Goal: Task Accomplishment & Management: Use online tool/utility

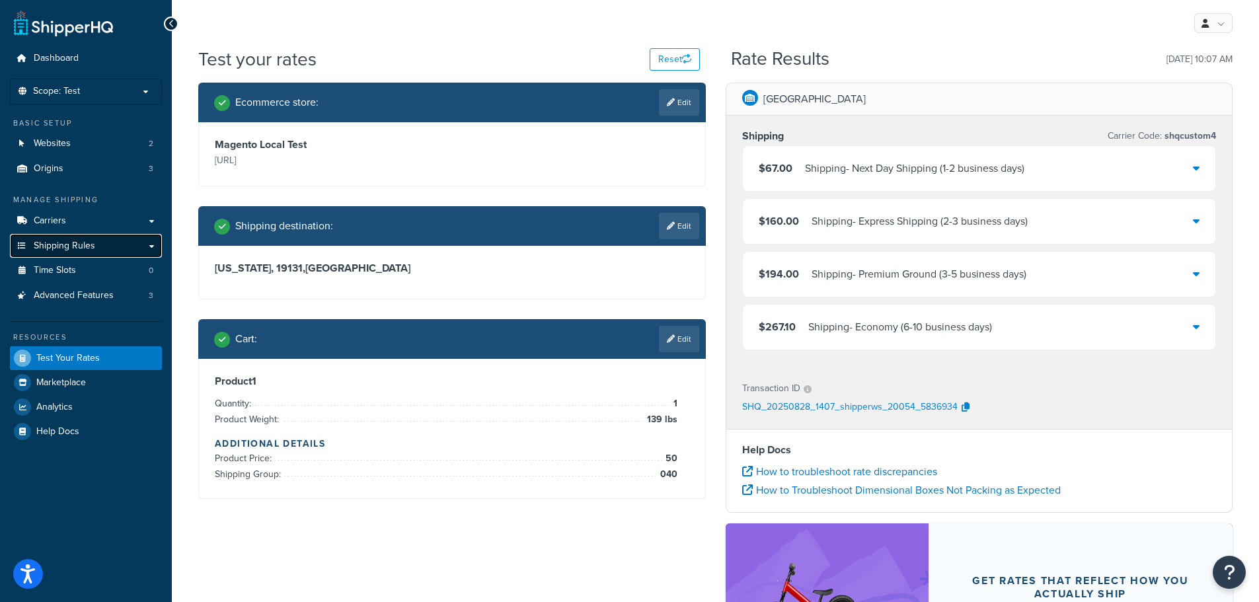
click at [139, 251] on link "Shipping Rules" at bounding box center [86, 246] width 152 height 24
click at [140, 227] on link "Carriers" at bounding box center [86, 221] width 152 height 24
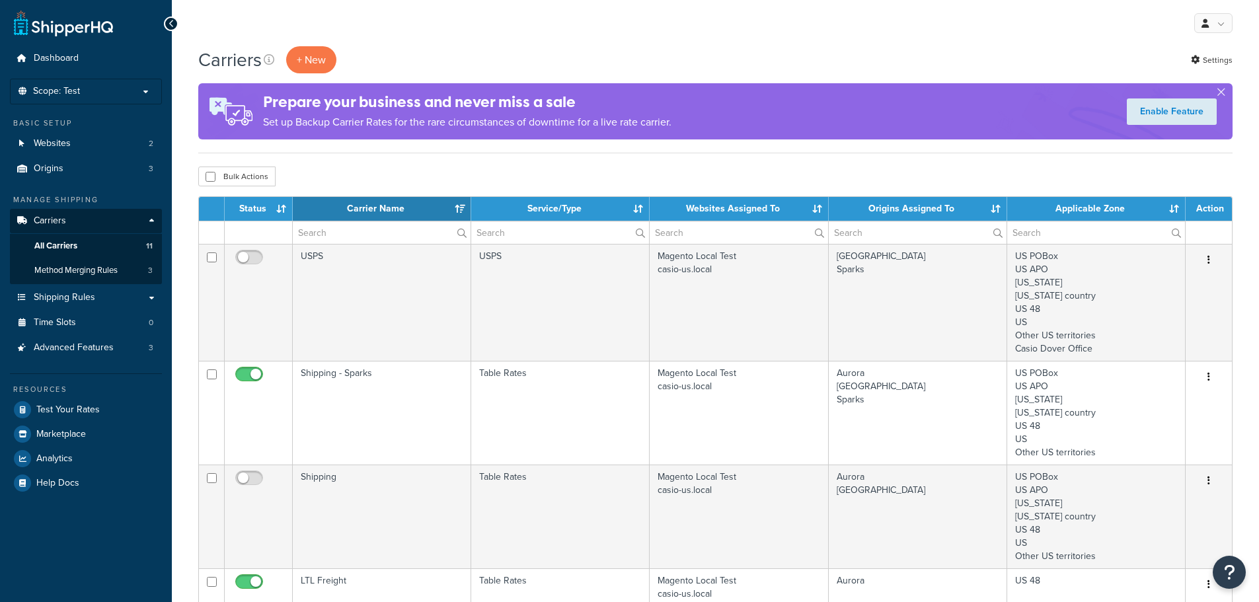
select select "15"
click at [85, 145] on link "Websites 2" at bounding box center [86, 144] width 152 height 24
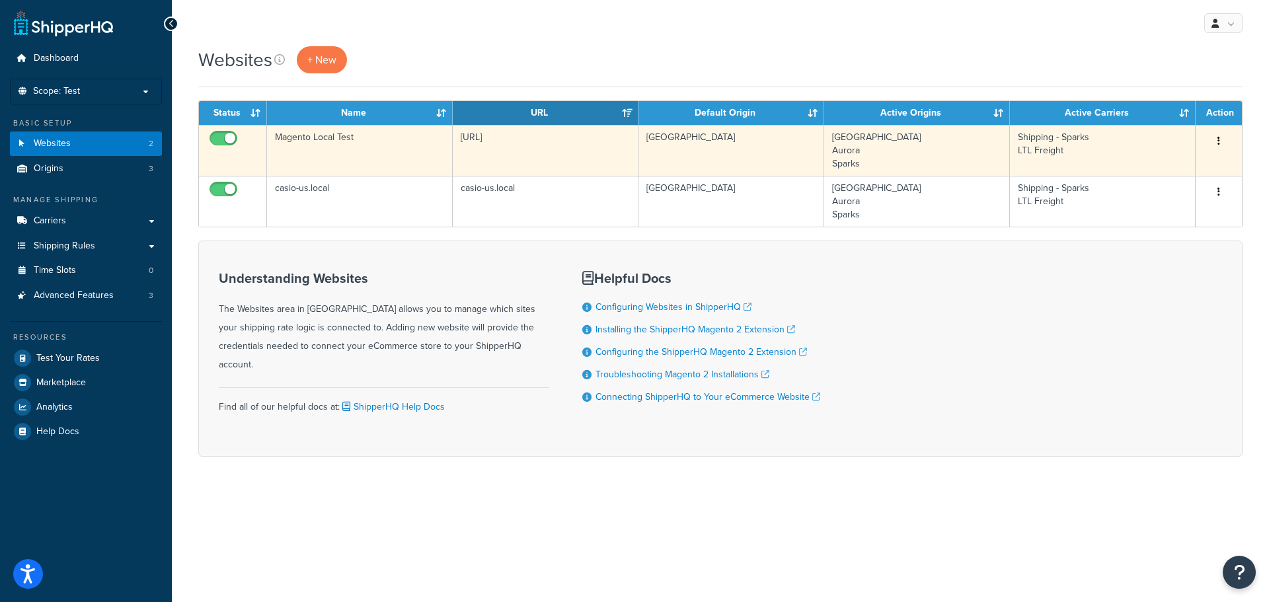
click at [1214, 133] on button "button" at bounding box center [1218, 141] width 19 height 21
click at [1150, 165] on link "Edit" at bounding box center [1165, 167] width 104 height 27
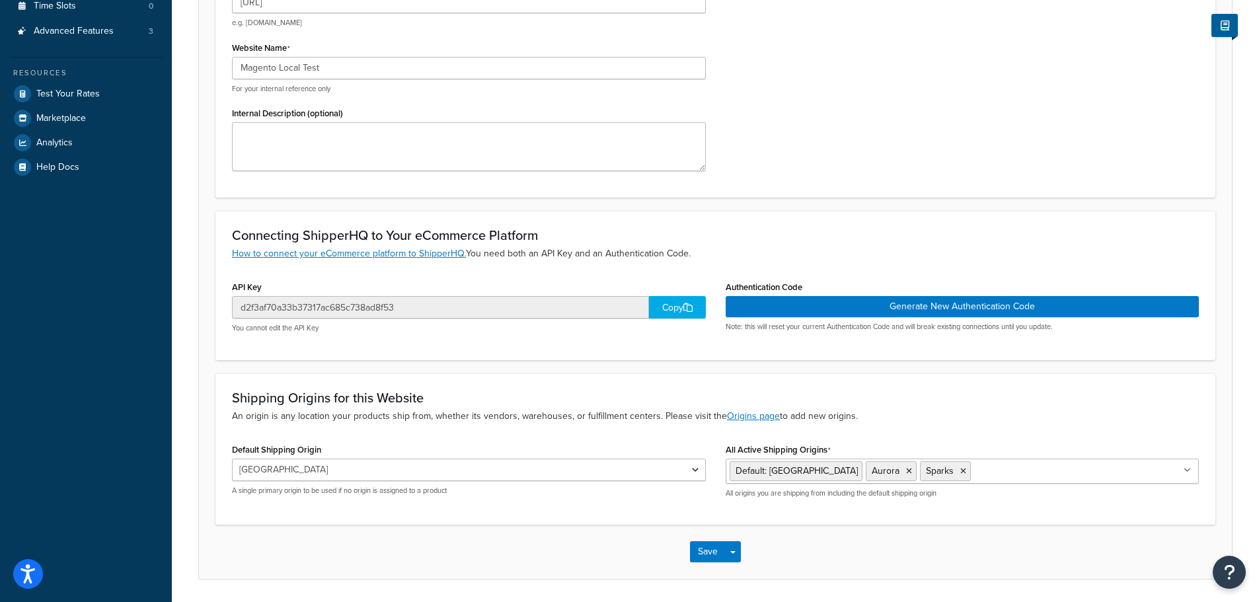
scroll to position [308, 0]
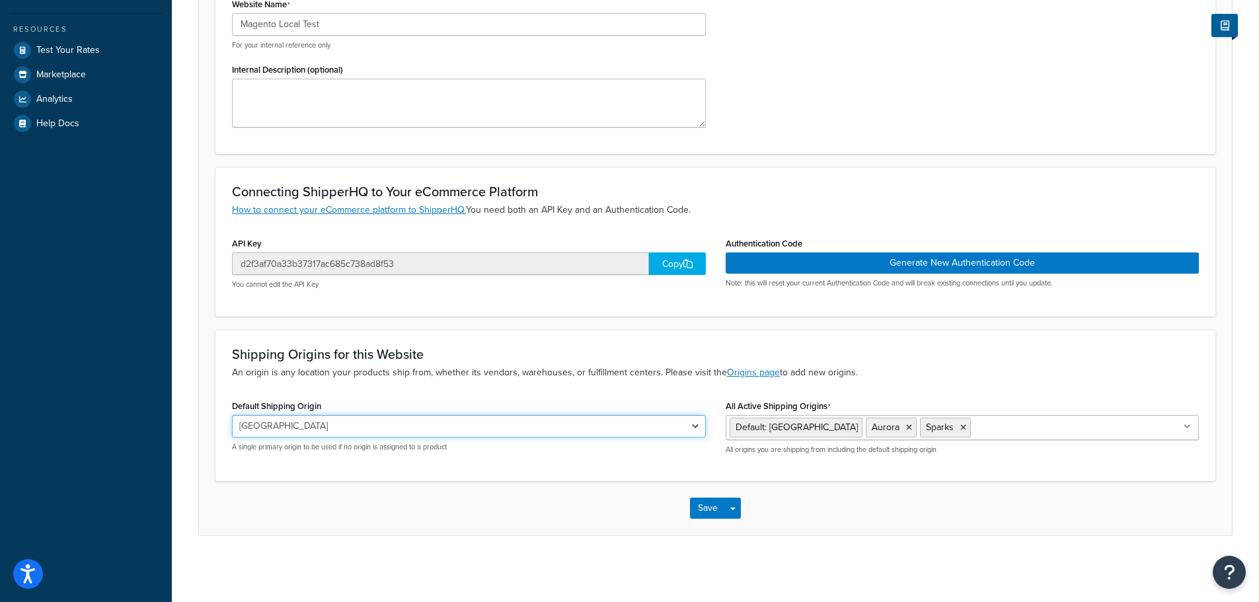
click at [633, 418] on select "Dover [PERSON_NAME]" at bounding box center [469, 426] width 474 height 22
select select "168271"
click at [232, 415] on select "Dover Aurora Sparks" at bounding box center [469, 426] width 474 height 22
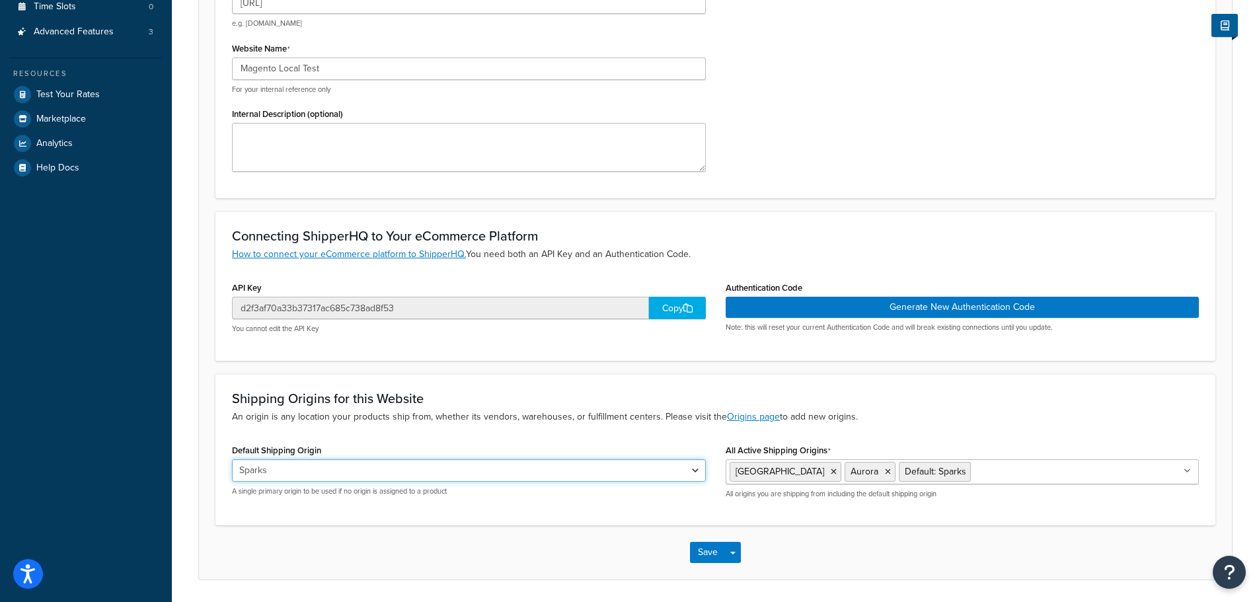
scroll to position [264, 0]
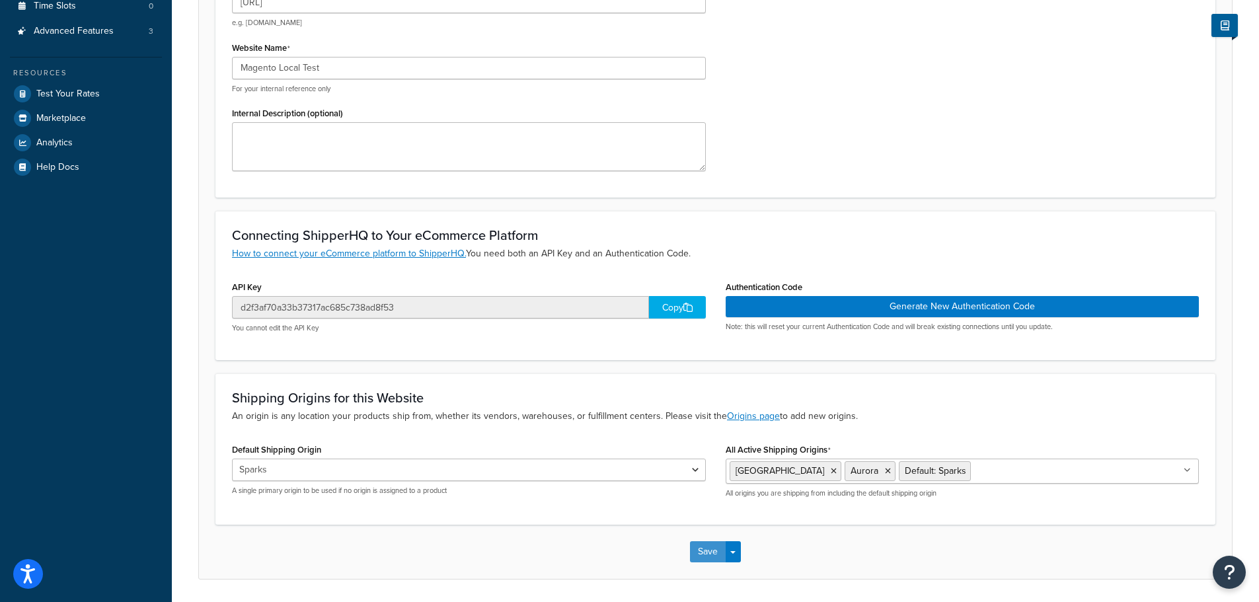
click at [712, 554] on button "Save" at bounding box center [708, 551] width 36 height 21
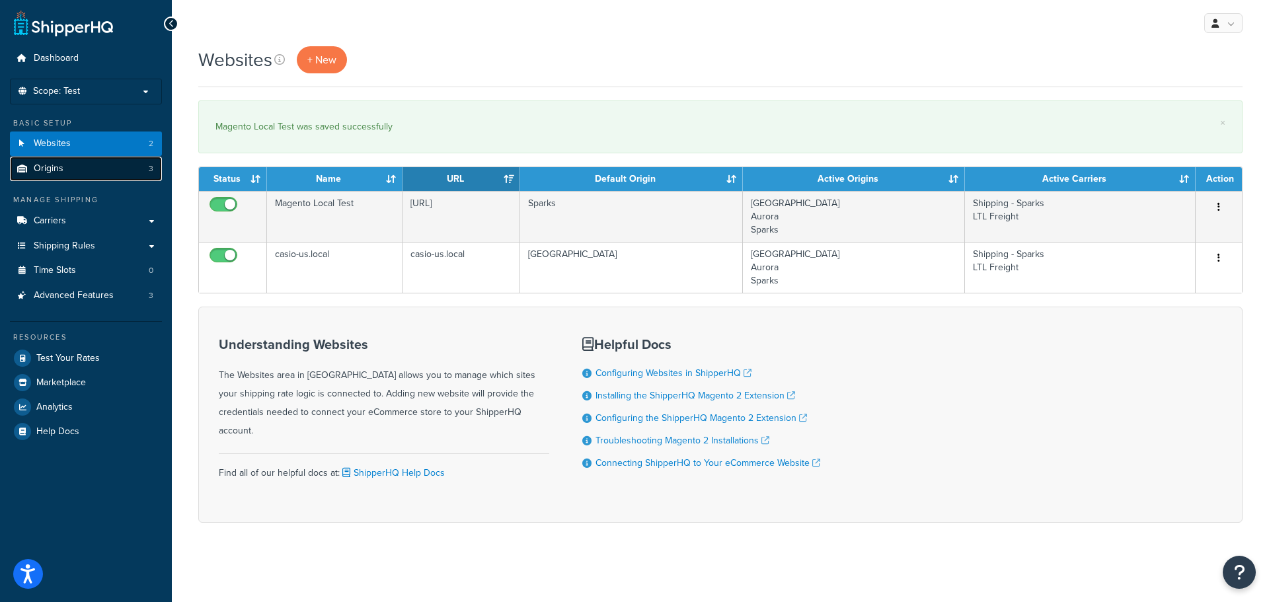
click at [110, 174] on link "Origins 3" at bounding box center [86, 169] width 152 height 24
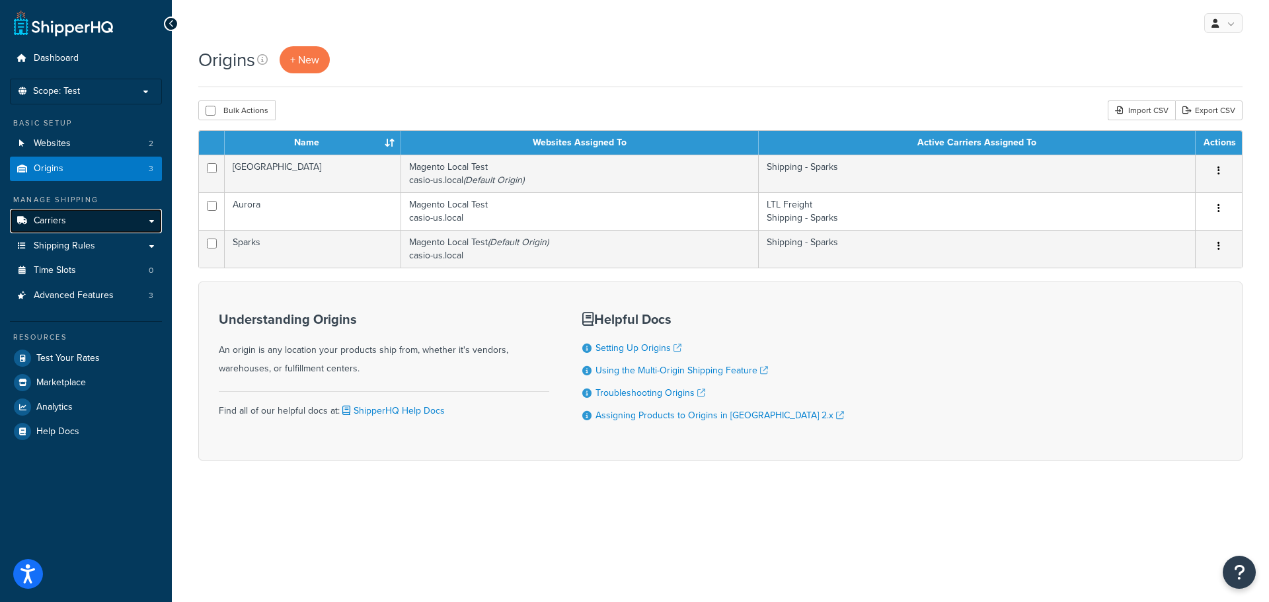
click at [108, 225] on link "Carriers" at bounding box center [86, 221] width 152 height 24
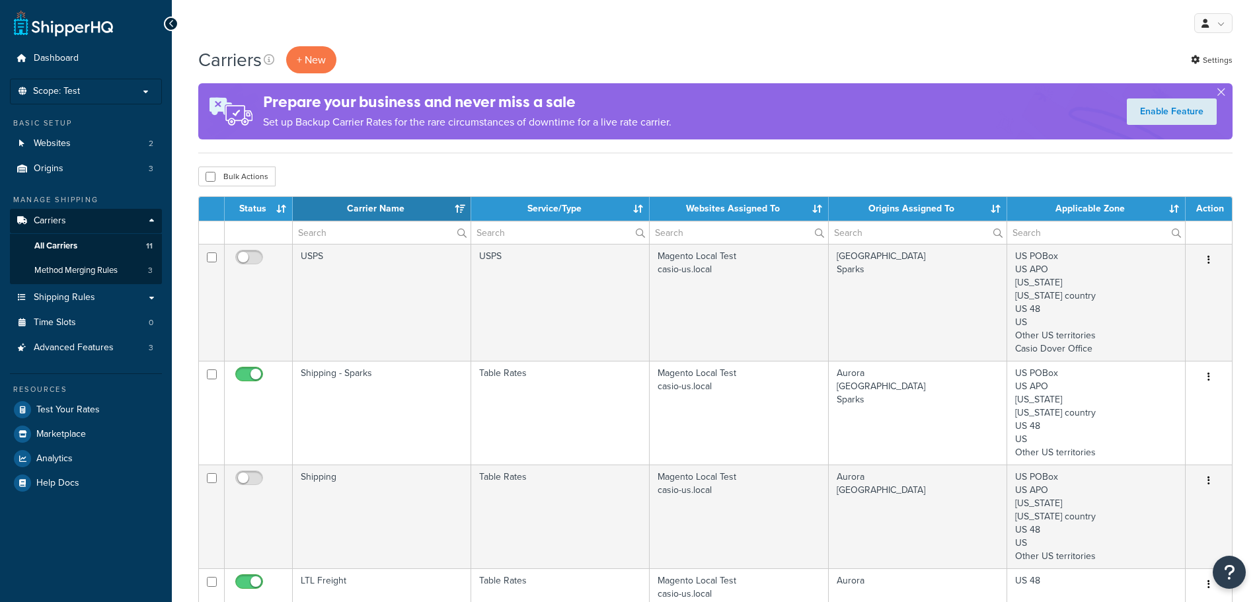
select select "15"
click at [139, 290] on link "Shipping Rules" at bounding box center [86, 298] width 152 height 24
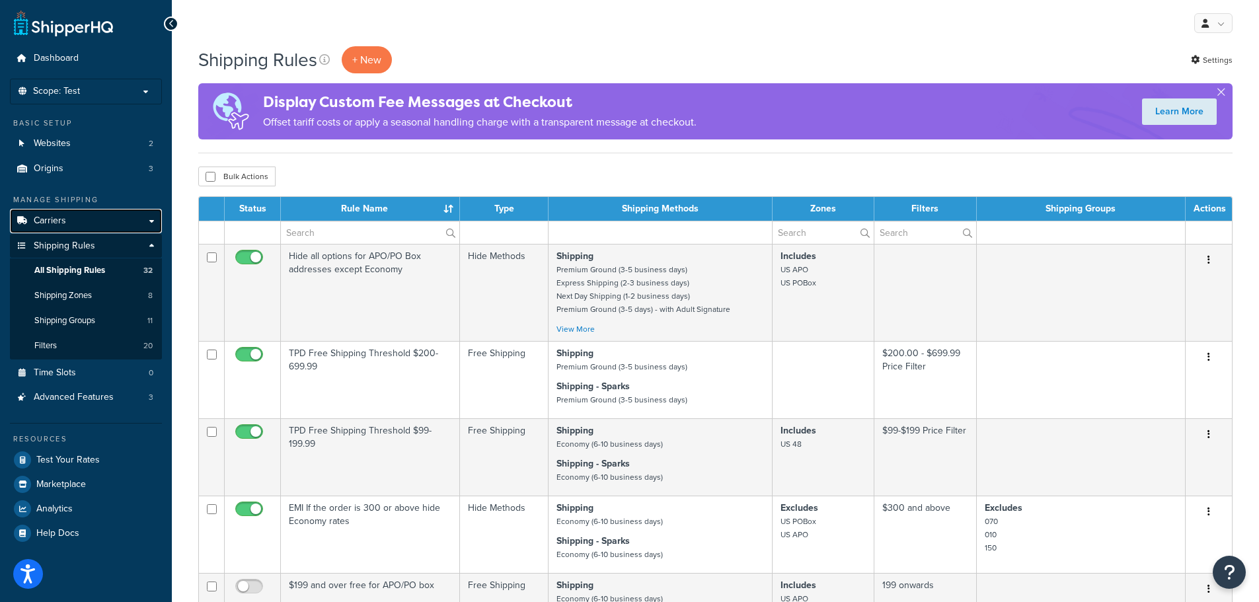
click at [147, 216] on link "Carriers" at bounding box center [86, 221] width 152 height 24
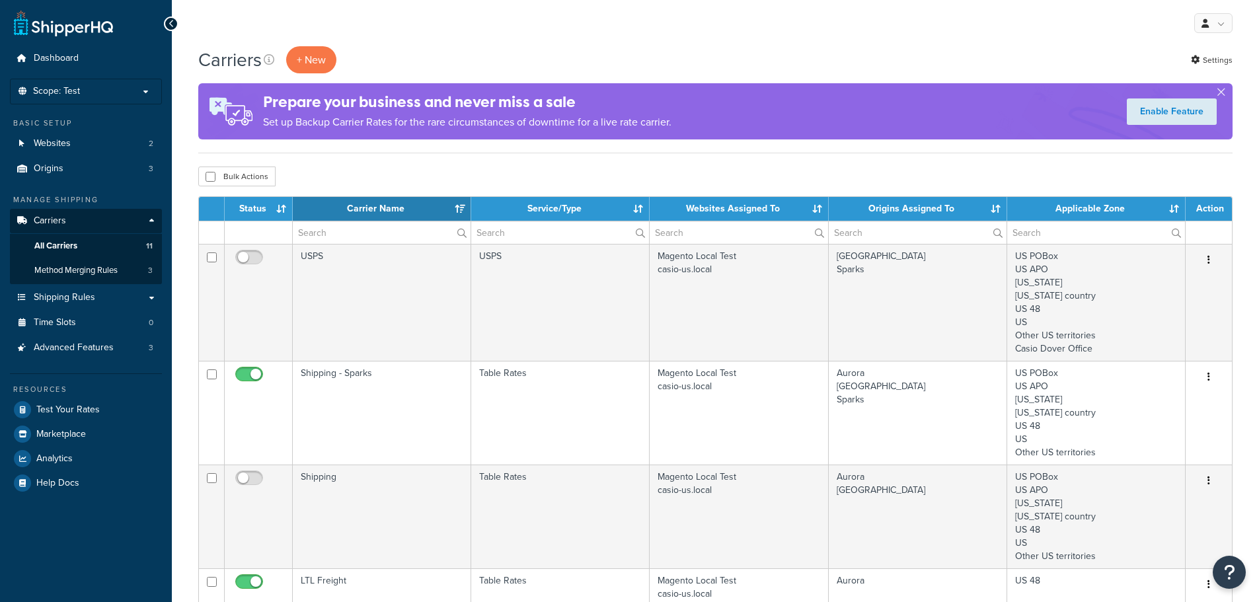
select select "15"
click at [118, 268] on span "Method Merging Rules" at bounding box center [75, 270] width 83 height 11
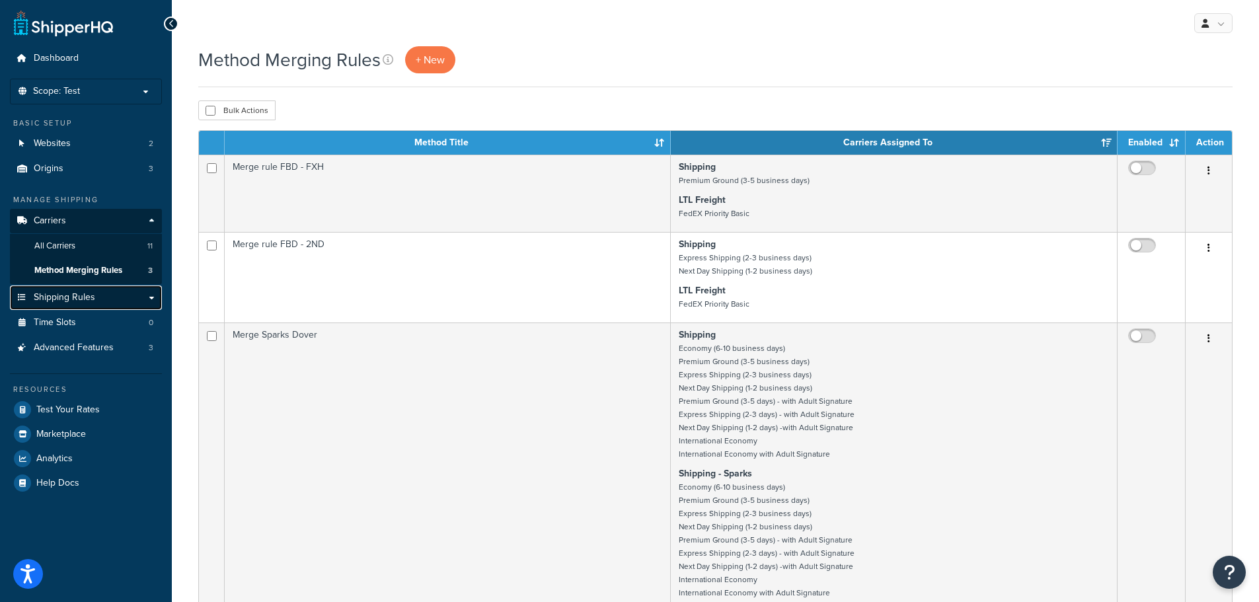
click at [80, 301] on span "Shipping Rules" at bounding box center [64, 297] width 61 height 11
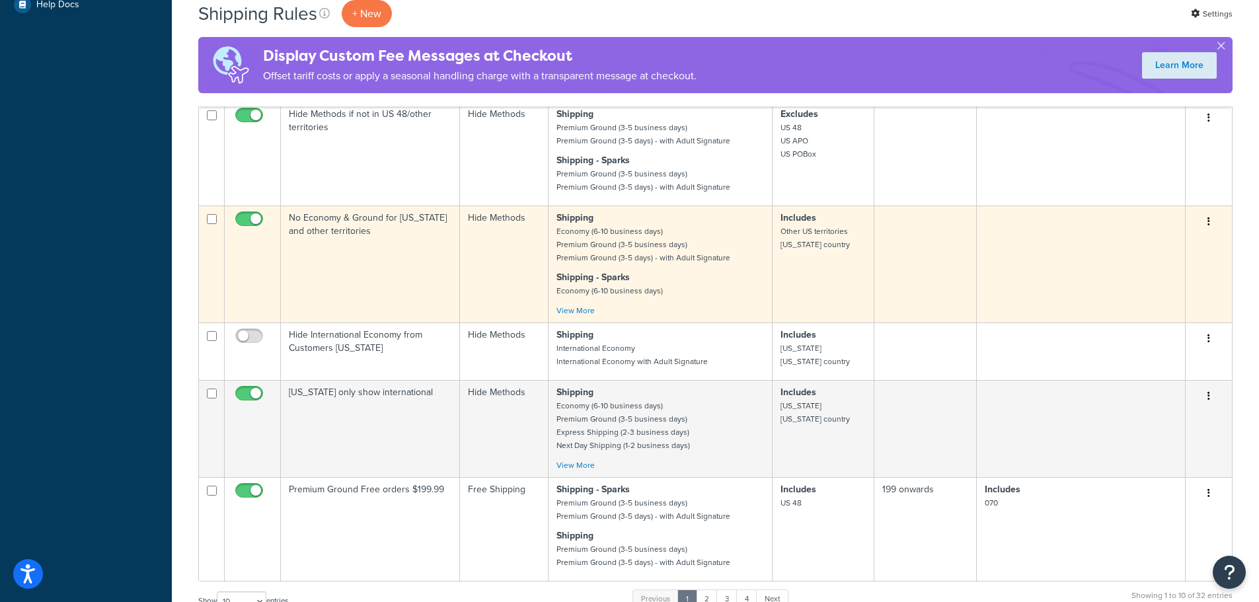
scroll to position [330, 0]
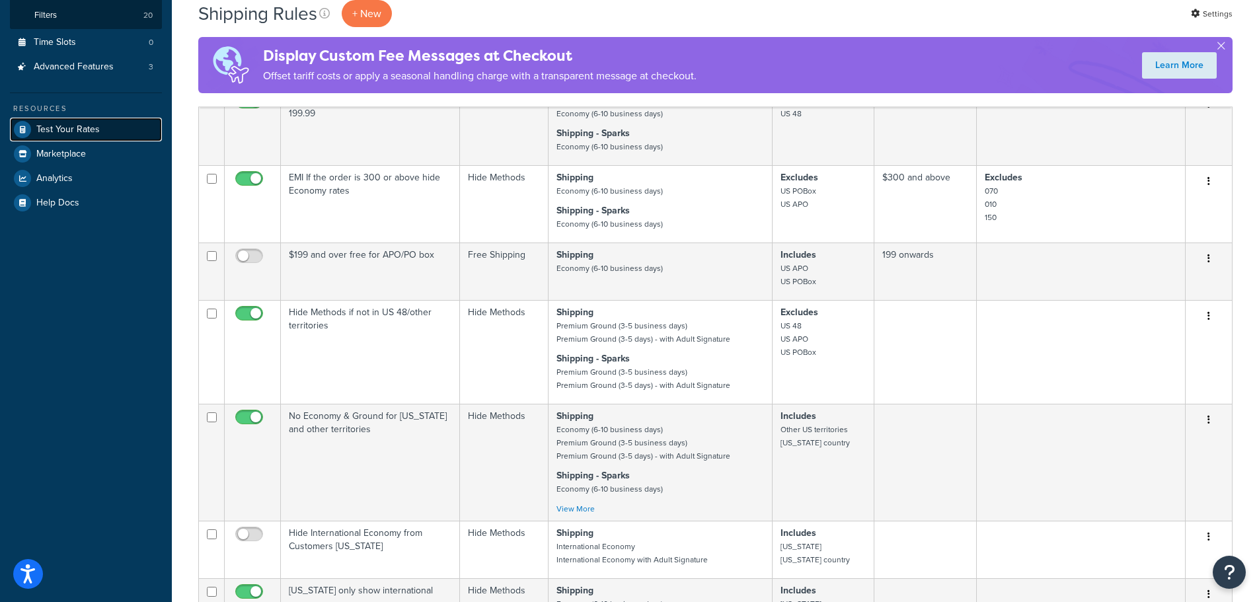
click at [89, 130] on span "Test Your Rates" at bounding box center [67, 129] width 63 height 11
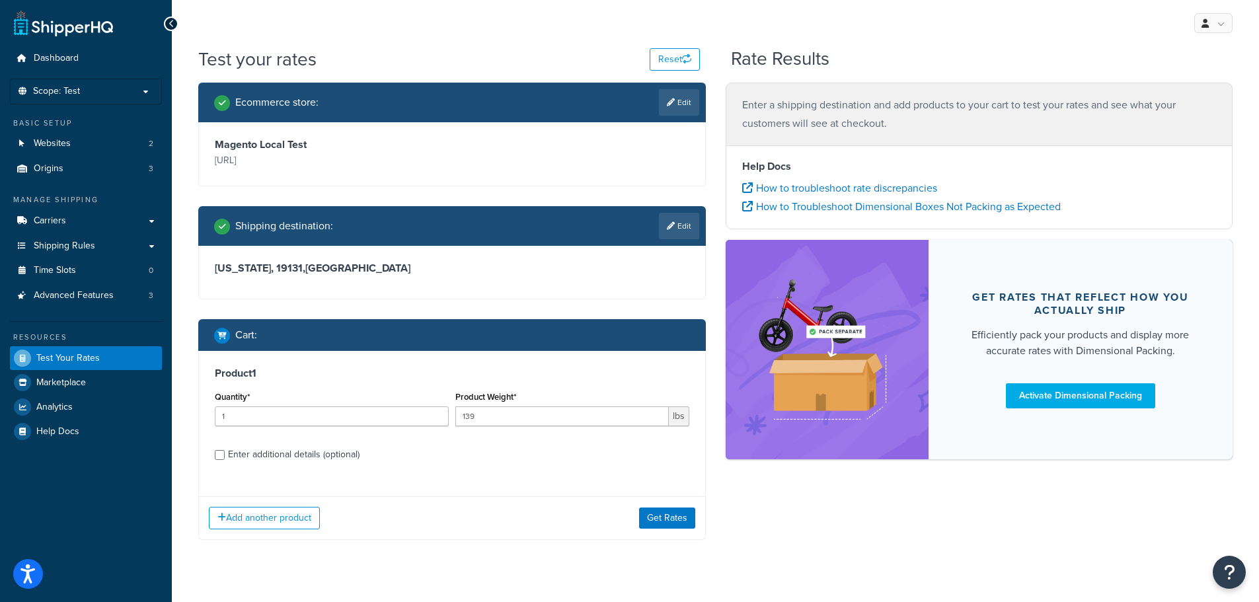
click at [289, 450] on div "Enter additional details (optional)" at bounding box center [294, 454] width 132 height 19
click at [225, 450] on input "Enter additional details (optional)" at bounding box center [220, 455] width 10 height 10
checkbox input "true"
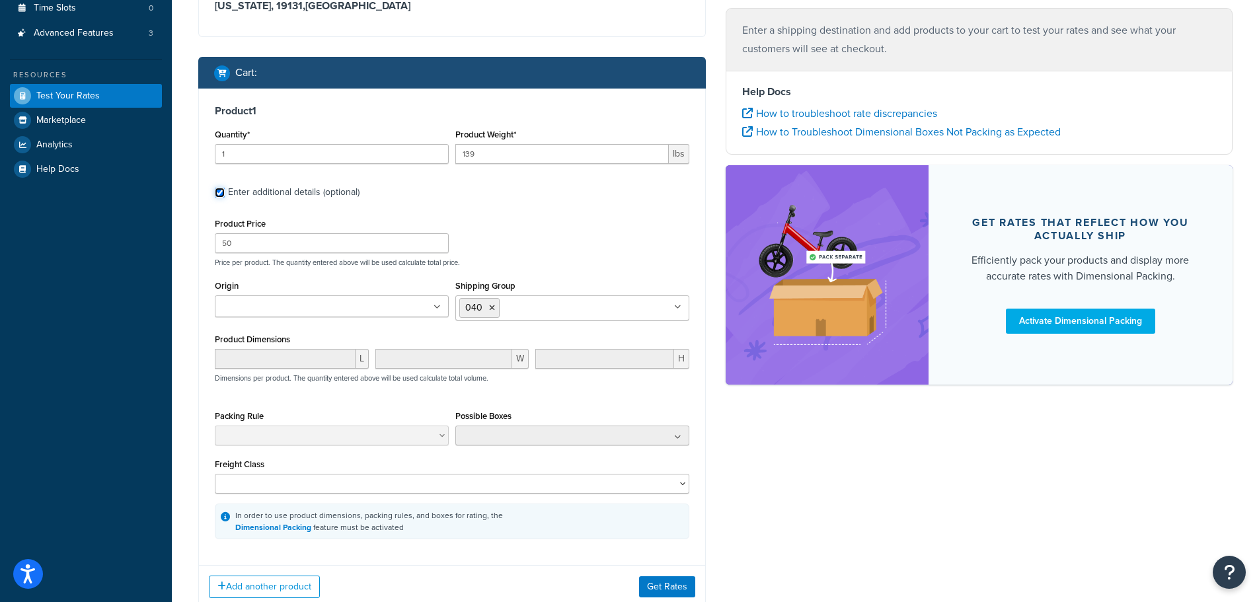
scroll to position [264, 0]
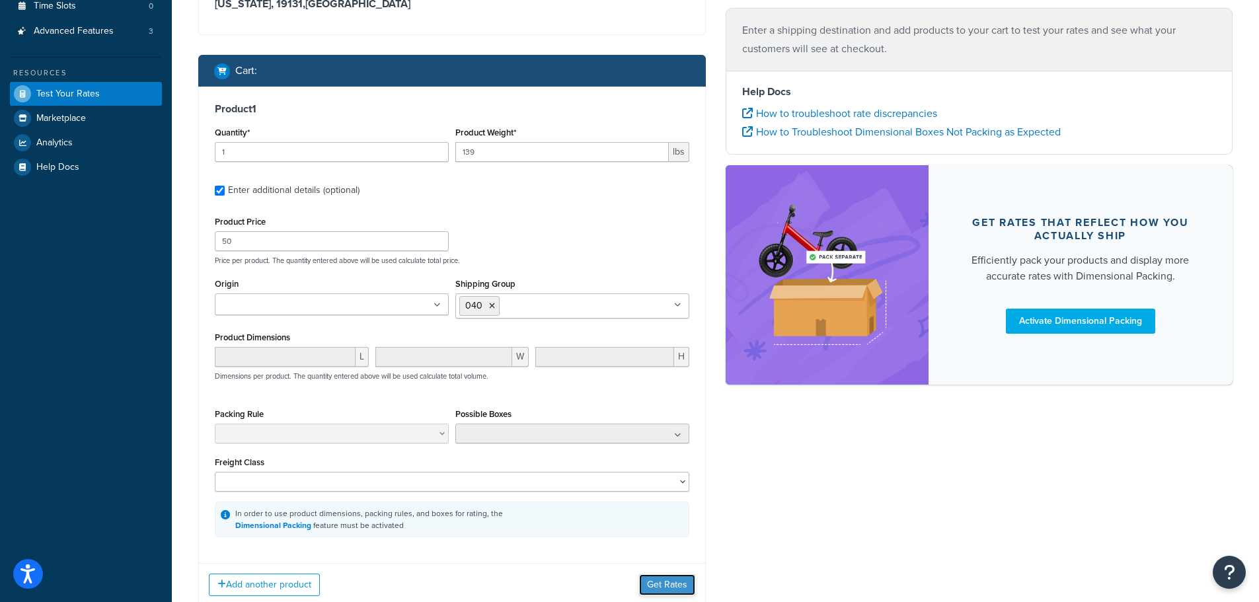
click at [655, 584] on button "Get Rates" at bounding box center [667, 584] width 56 height 21
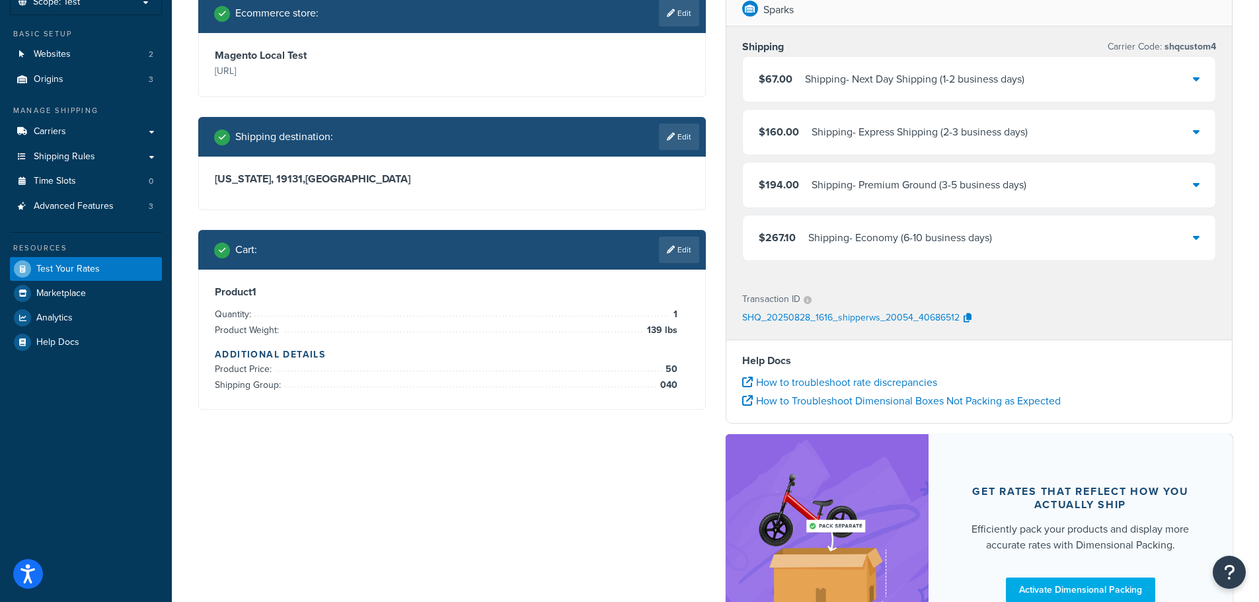
scroll to position [88, 0]
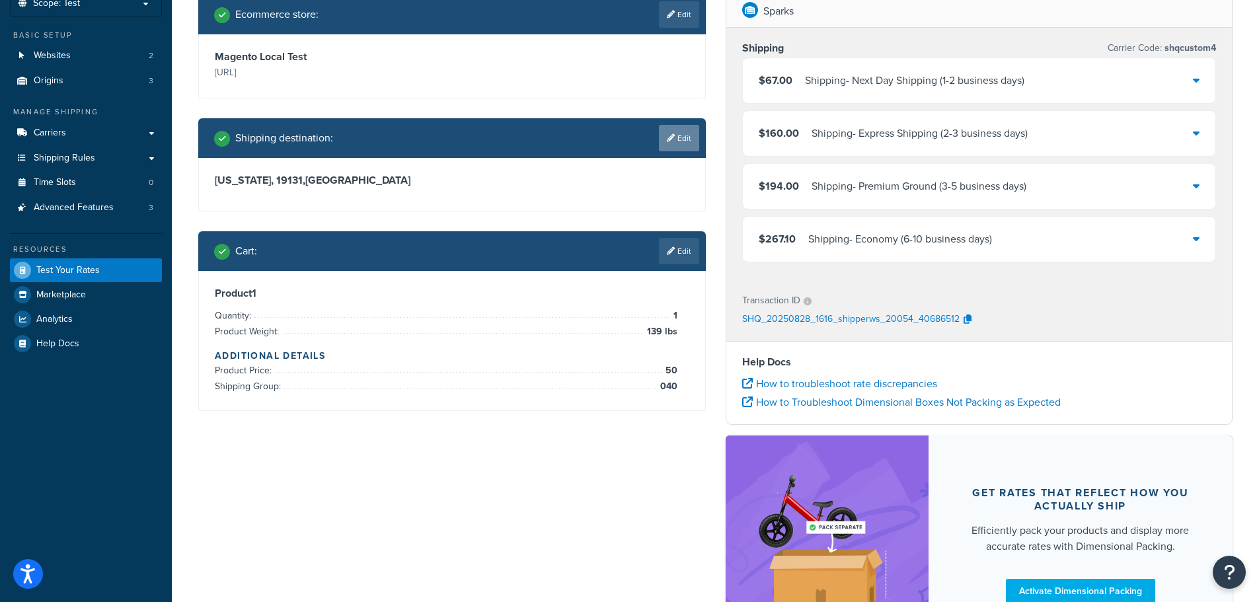
click at [673, 132] on link "Edit" at bounding box center [679, 138] width 40 height 26
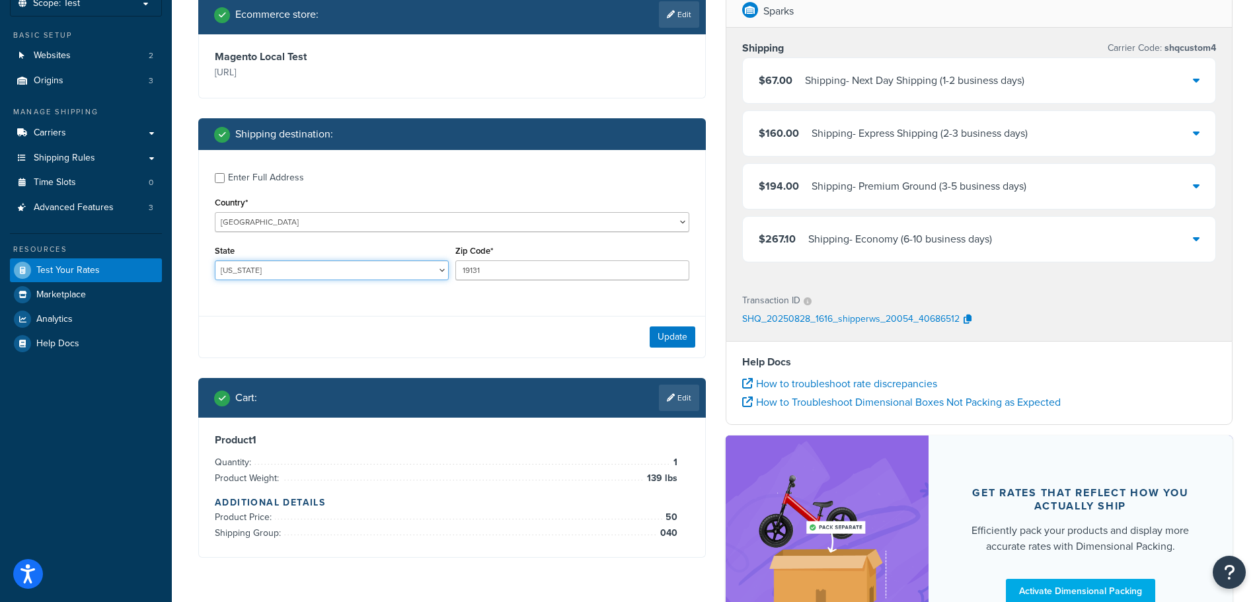
click at [422, 270] on select "[US_STATE] [US_STATE] [US_STATE] [US_STATE] [US_STATE] Armed Forces Americas Ar…" at bounding box center [332, 270] width 234 height 20
select select "NJ"
click at [215, 260] on select "[US_STATE] [US_STATE] [US_STATE] [US_STATE] [US_STATE] Armed Forces Americas Ar…" at bounding box center [332, 270] width 234 height 20
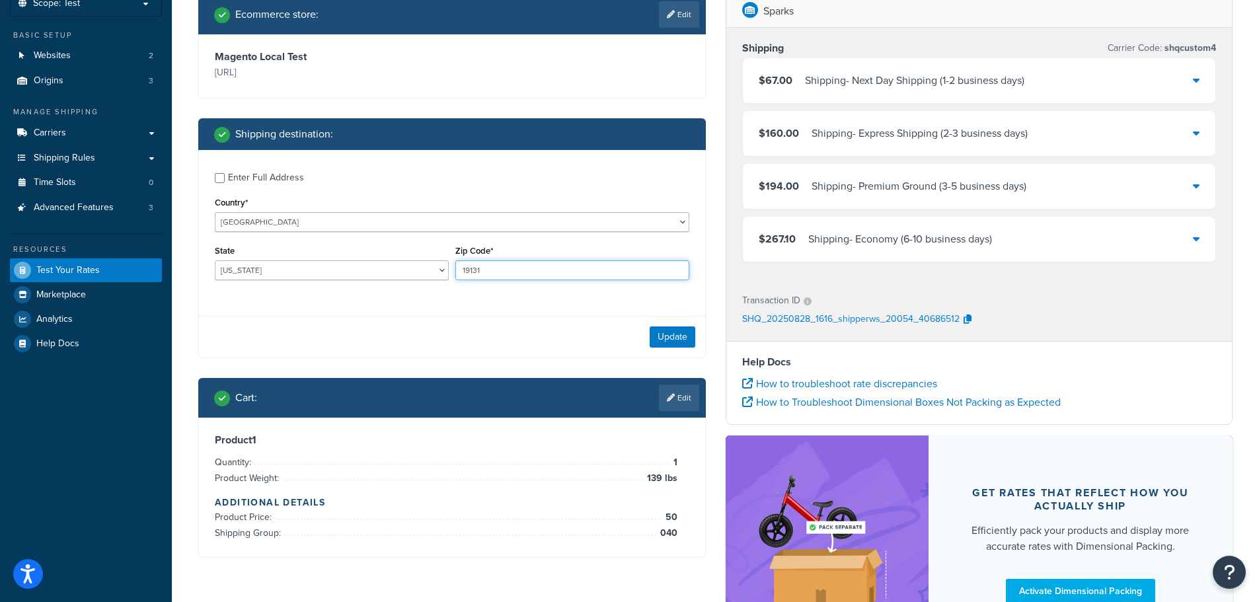
click at [503, 265] on input "19131" at bounding box center [572, 270] width 234 height 20
type input "07801"
drag, startPoint x: 658, startPoint y: 323, endPoint x: 664, endPoint y: 328, distance: 8.1
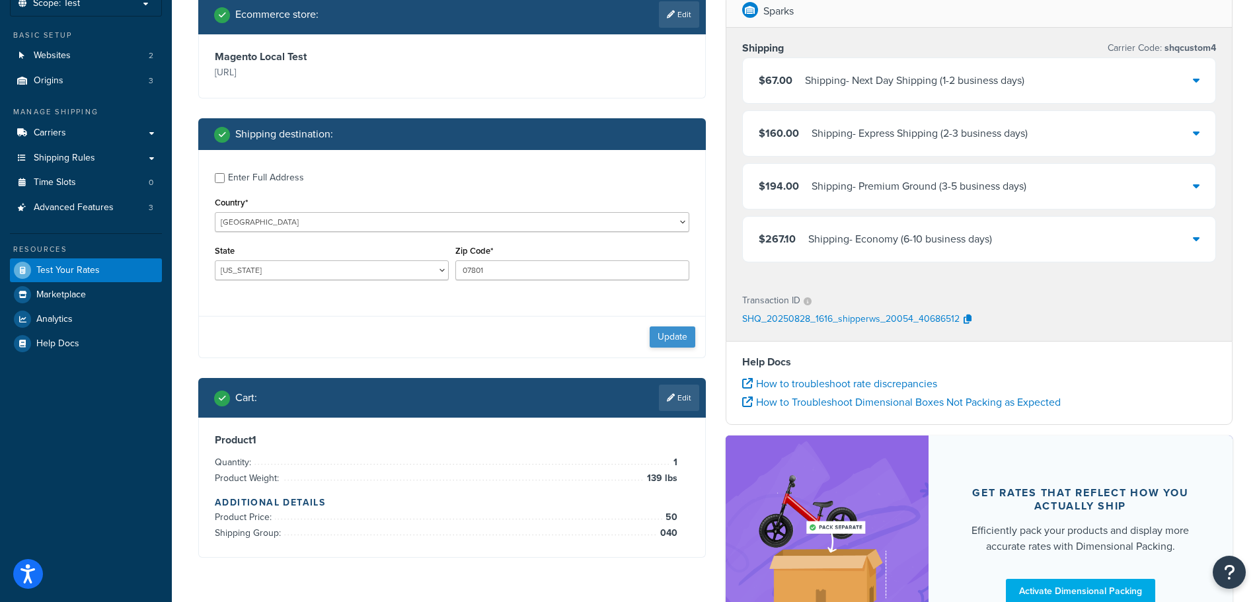
click at [658, 324] on div "Update" at bounding box center [452, 337] width 506 height 42
click at [665, 329] on button "Update" at bounding box center [673, 336] width 46 height 21
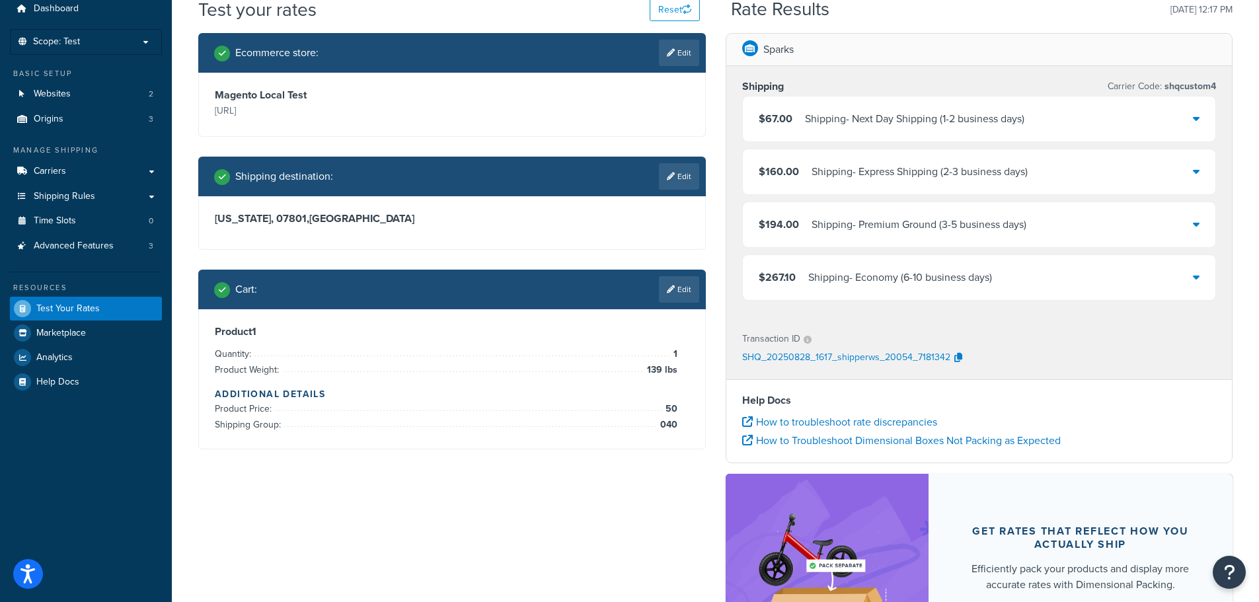
scroll to position [132, 0]
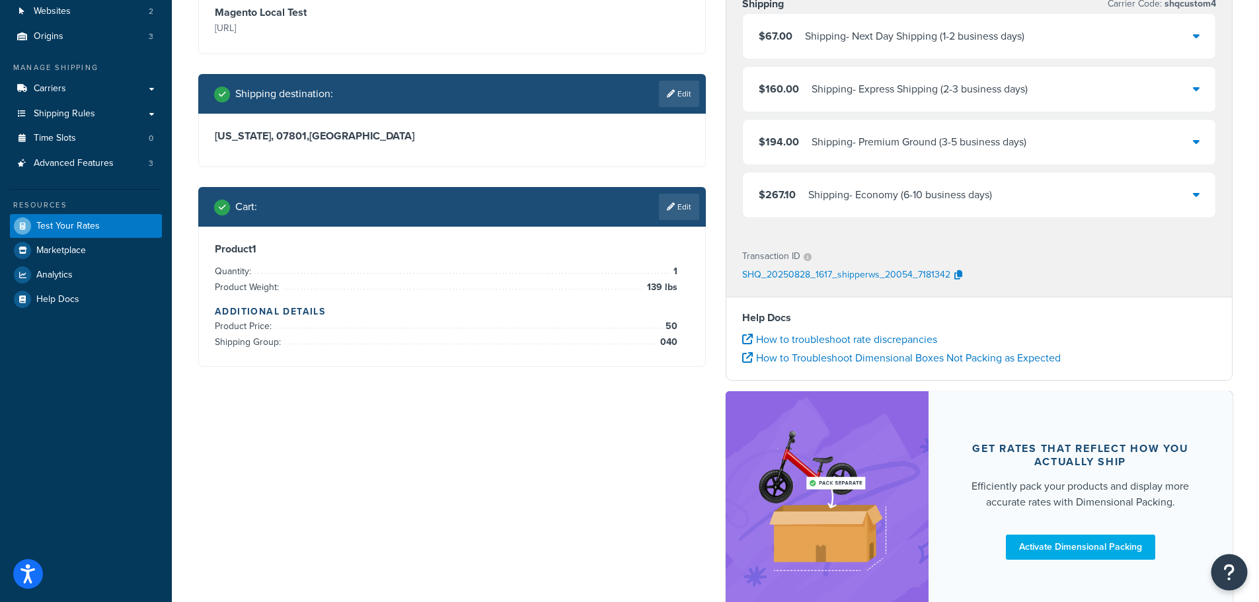
click at [1219, 575] on button "Open Resource Center" at bounding box center [1229, 573] width 36 height 36
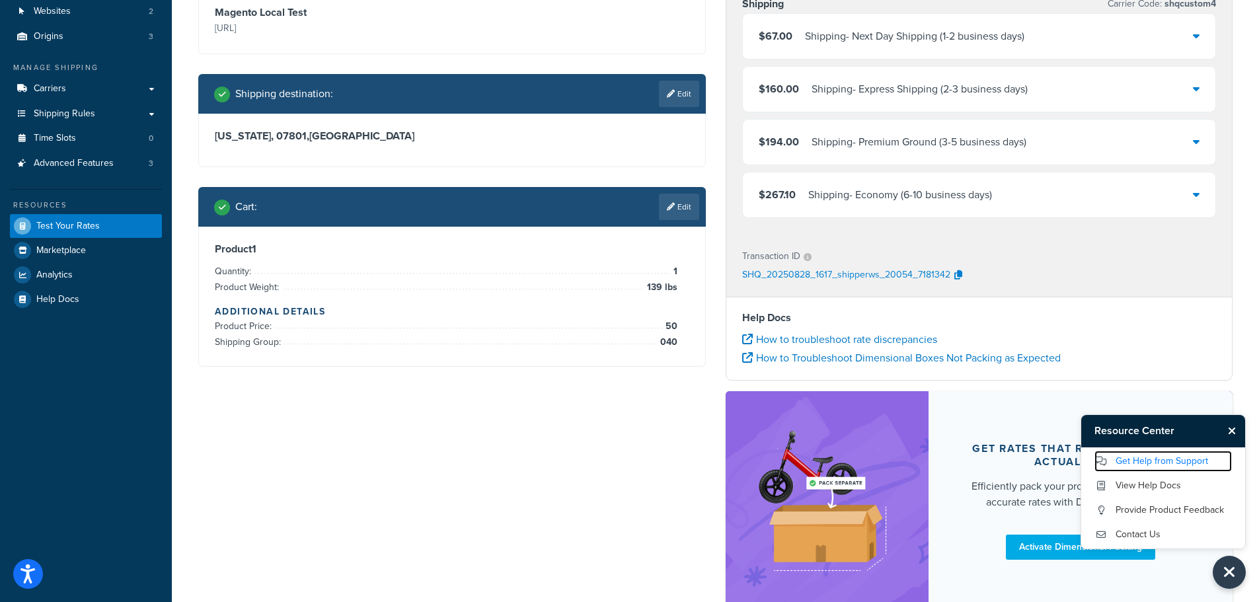
click at [1148, 459] on link "Get Help from Support" at bounding box center [1162, 461] width 137 height 21
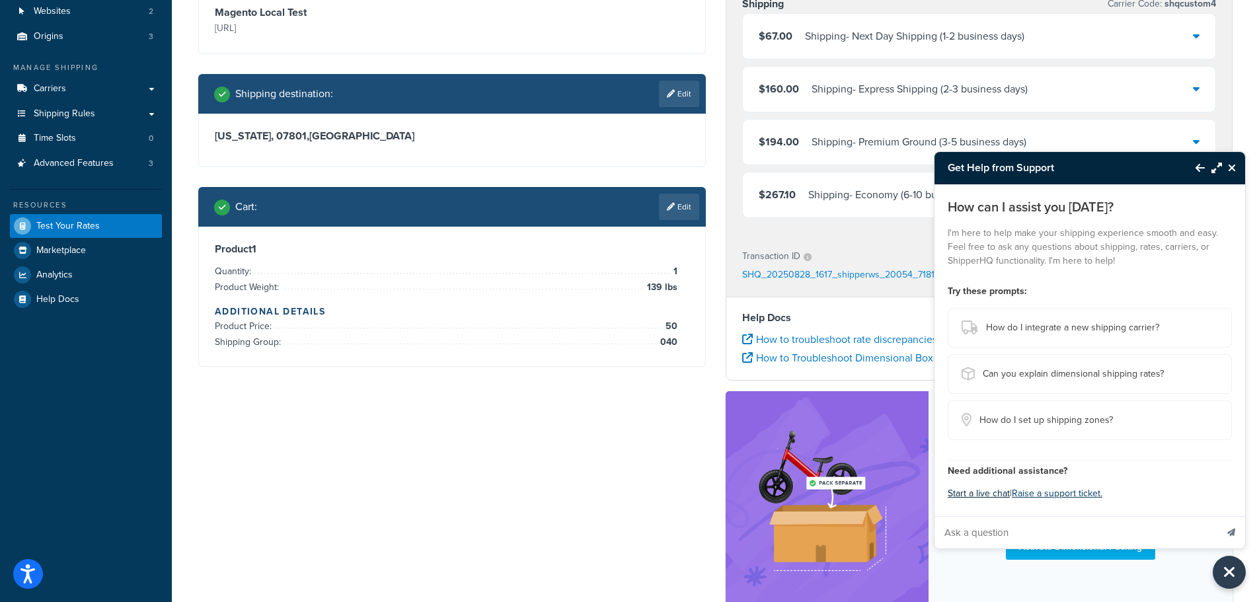
click at [974, 492] on button "Start a live chat" at bounding box center [979, 493] width 62 height 19
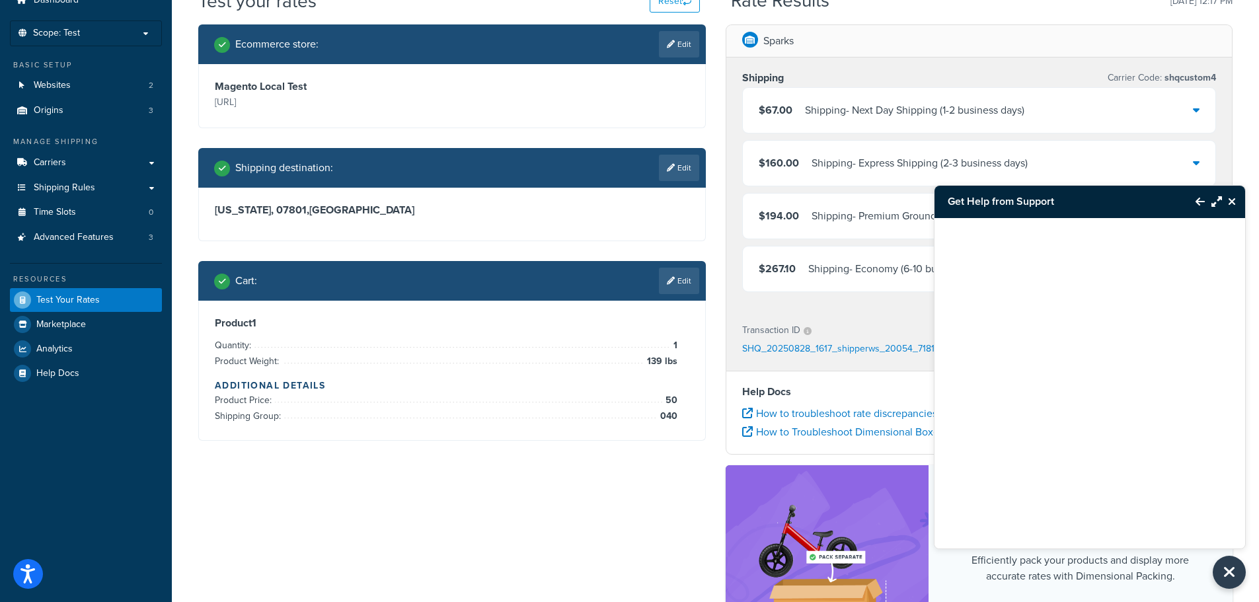
scroll to position [0, 0]
